Goal: Information Seeking & Learning: Compare options

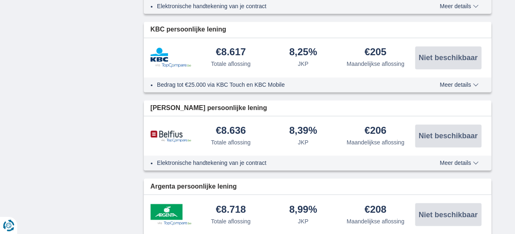
scroll to position [574, 0]
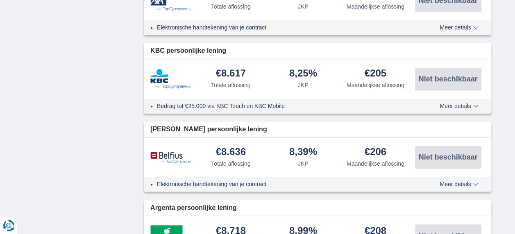
click at [460, 104] on span "Meer details" at bounding box center [459, 106] width 39 height 6
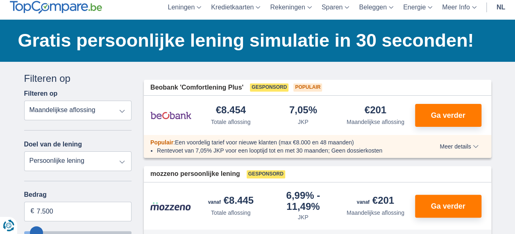
scroll to position [33, 0]
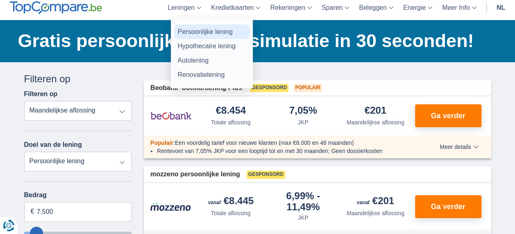
click at [191, 31] on link "Persoonlijke lening" at bounding box center [211, 32] width 75 height 14
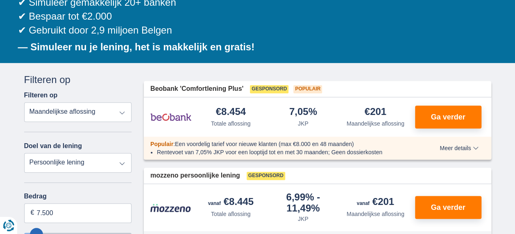
scroll to position [115, 0]
